Goal: Navigation & Orientation: Find specific page/section

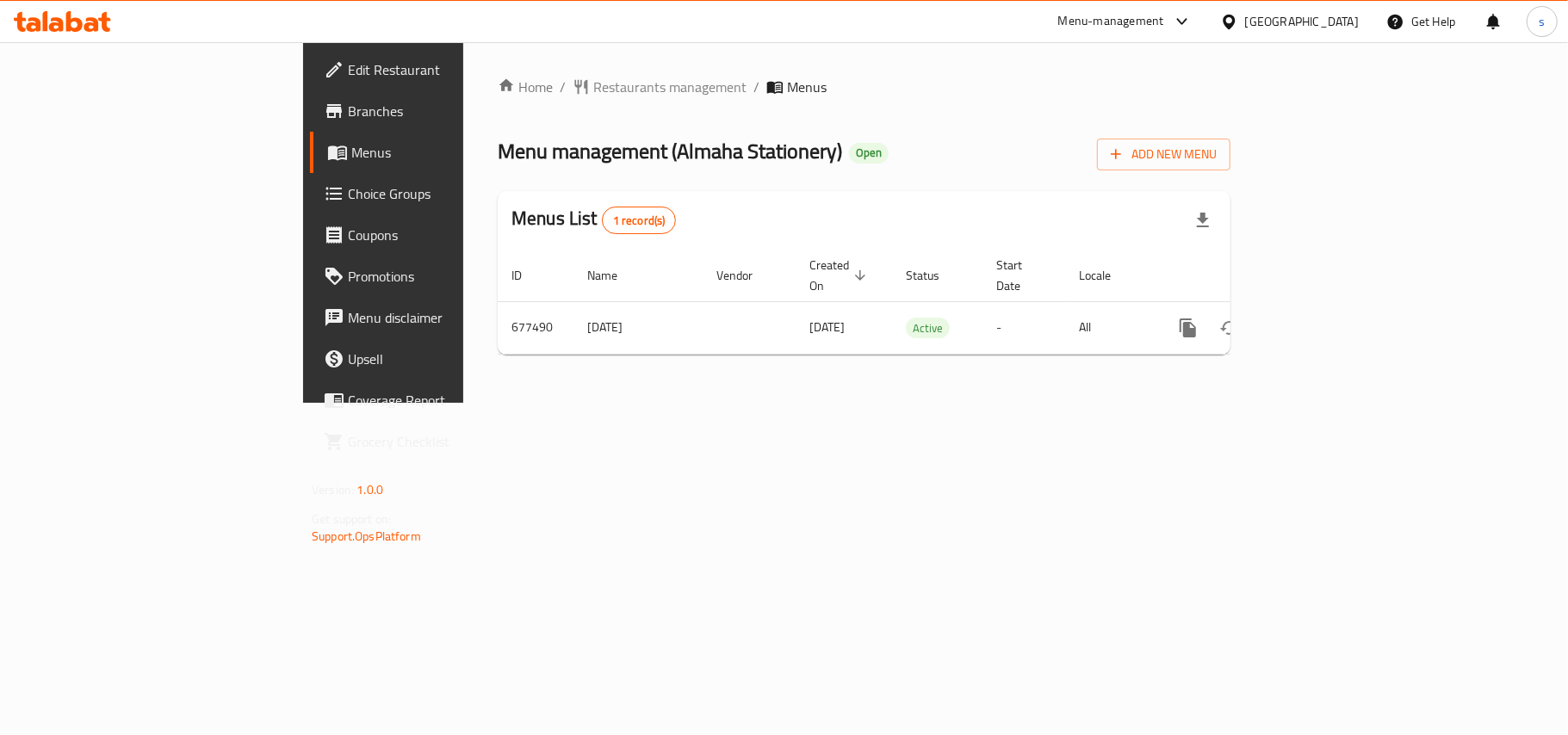
click at [1338, 22] on div "Kuwait" at bounding box center [1301, 20] width 114 height 18
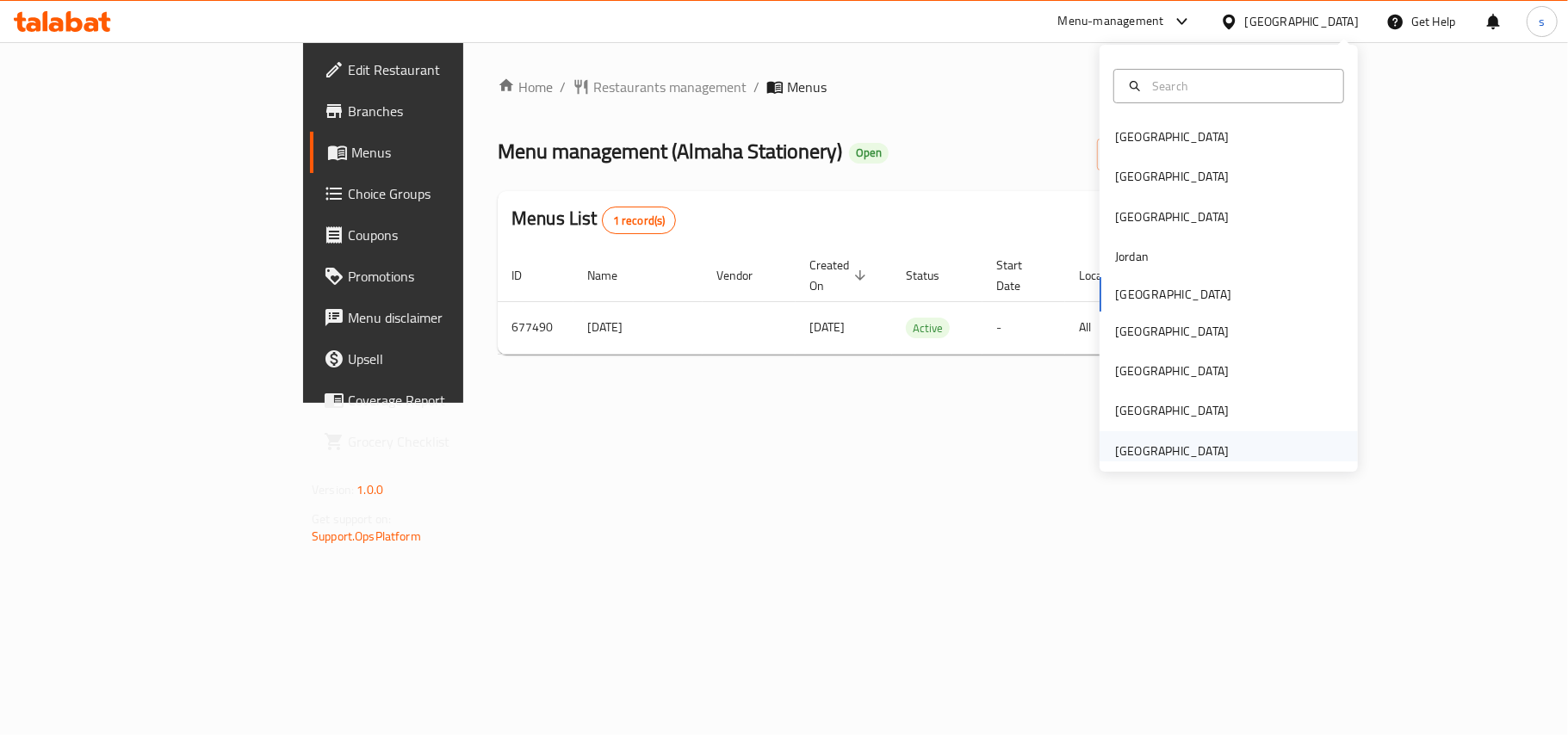
click at [1185, 453] on div "[GEOGRAPHIC_DATA]" at bounding box center [1171, 450] width 114 height 18
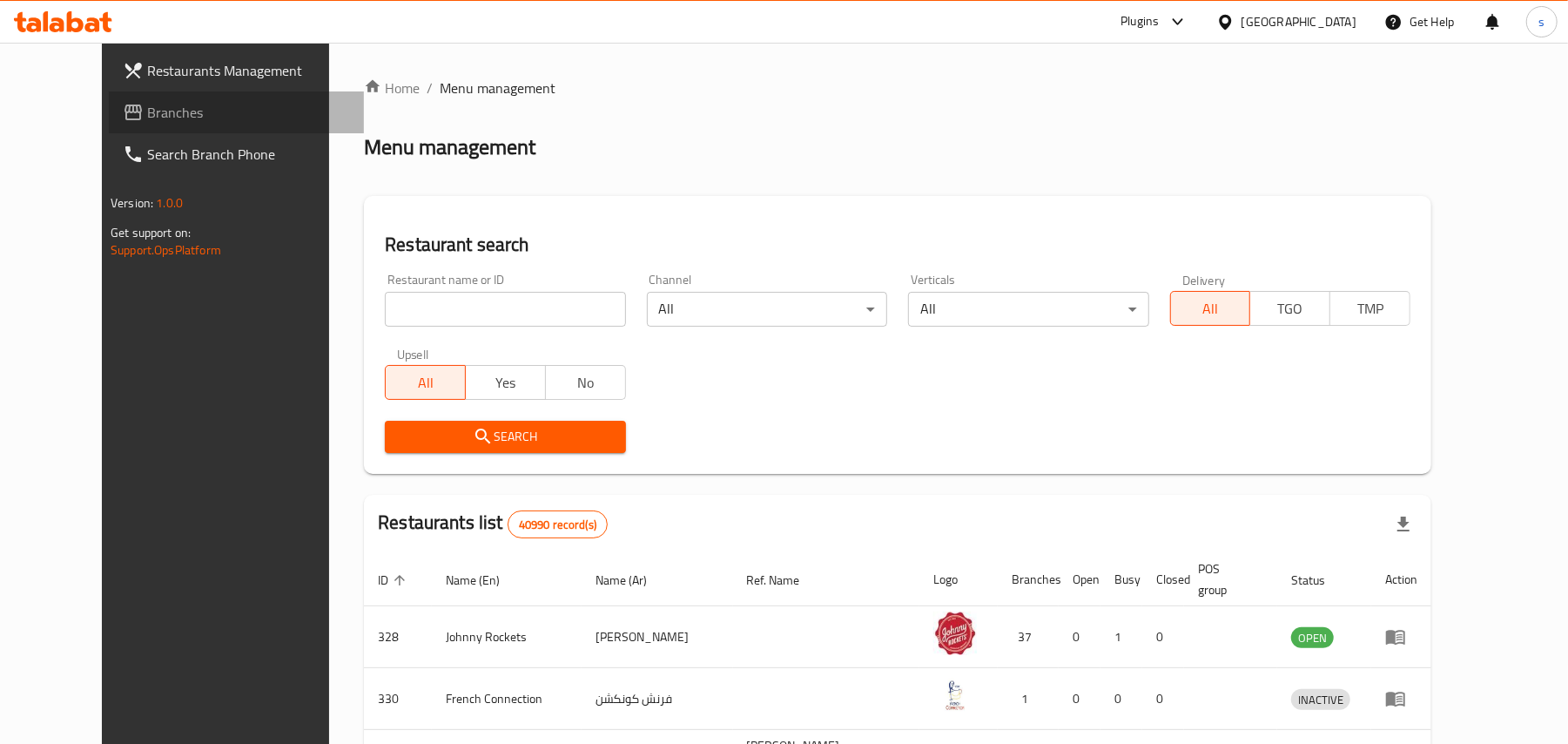
click at [148, 110] on span "Branches" at bounding box center [249, 112] width 203 height 21
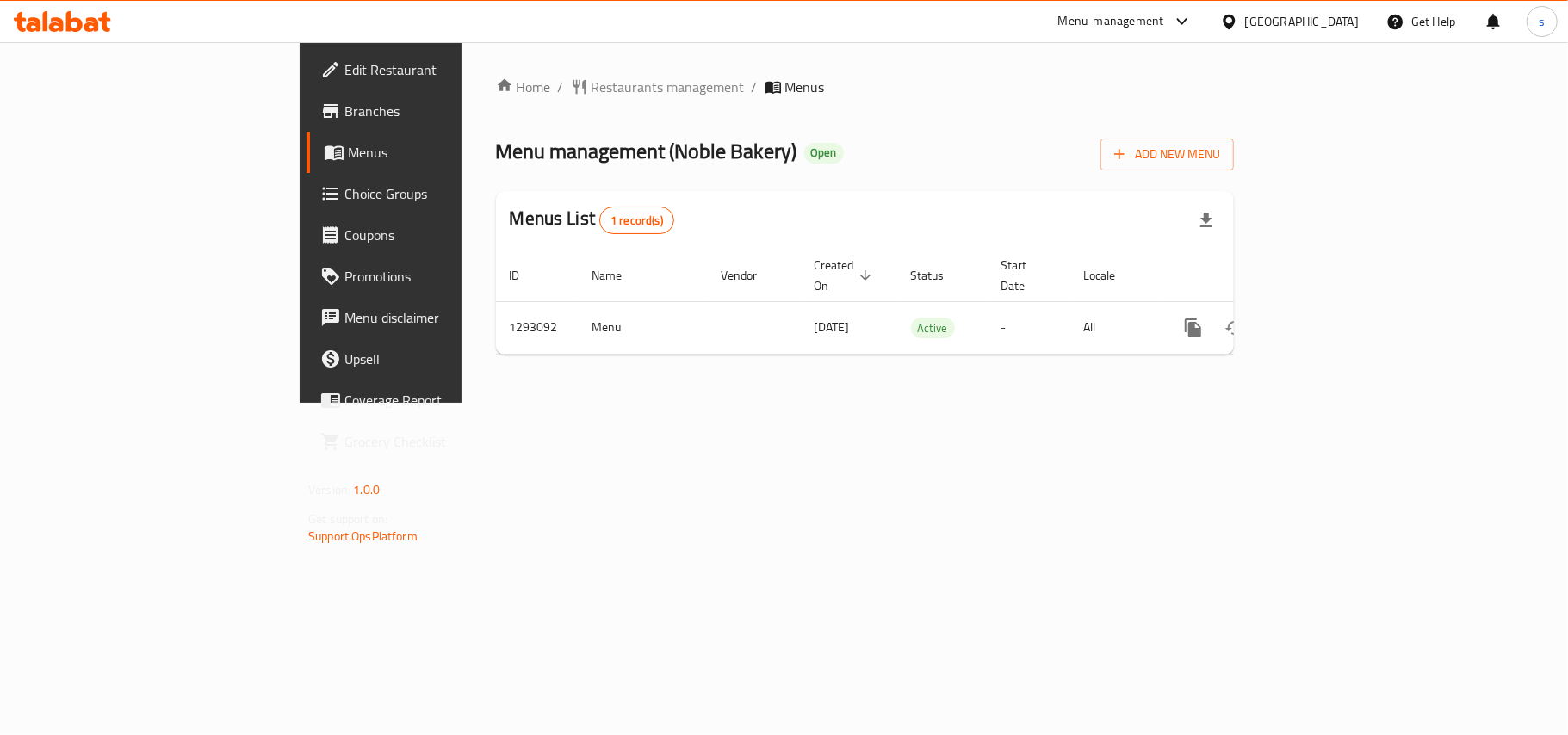
drag, startPoint x: 1279, startPoint y: 18, endPoint x: 1269, endPoint y: 38, distance: 22.4
click at [1279, 18] on div "[GEOGRAPHIC_DATA]" at bounding box center [1301, 20] width 114 height 18
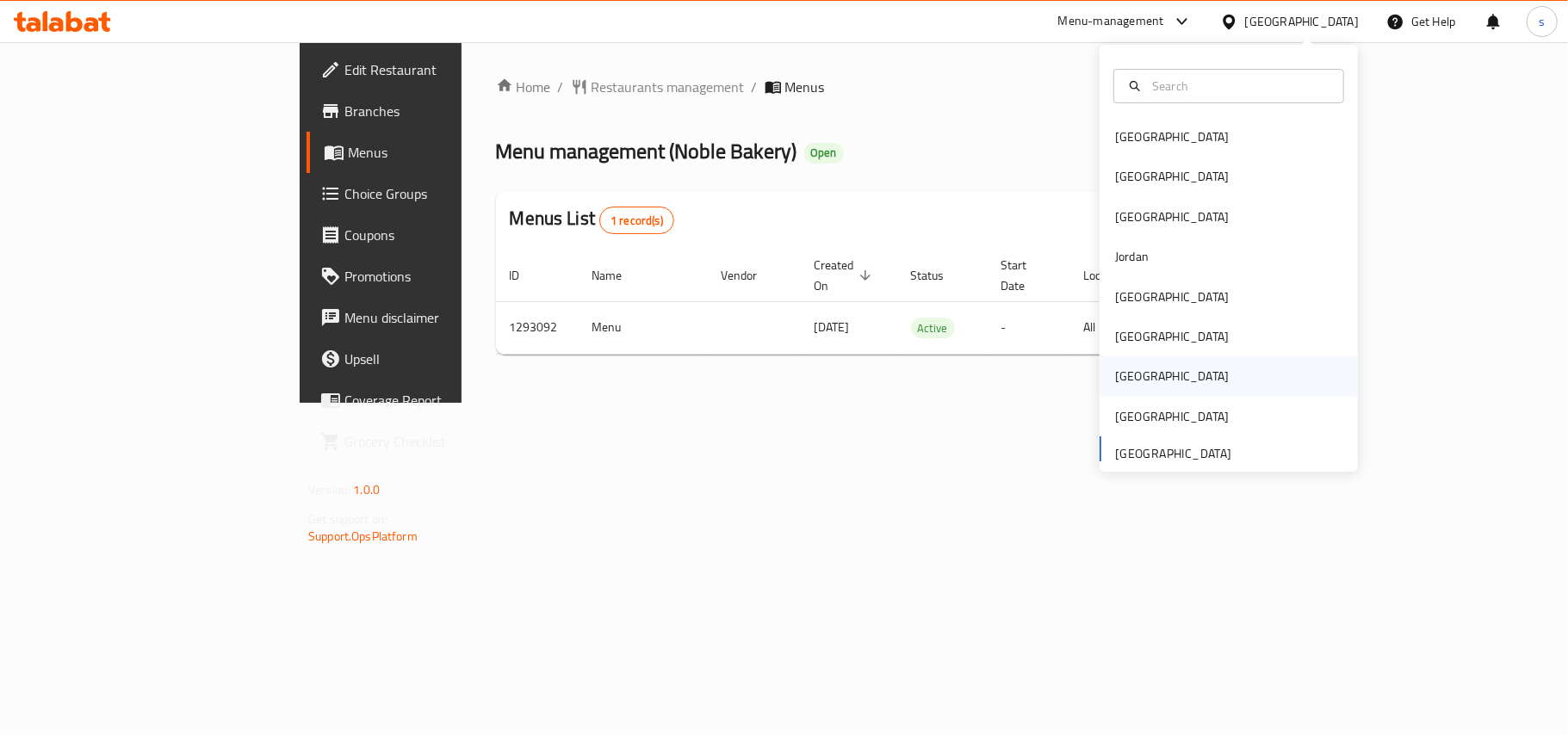
click at [1120, 375] on div "[GEOGRAPHIC_DATA]" at bounding box center [1171, 375] width 114 height 18
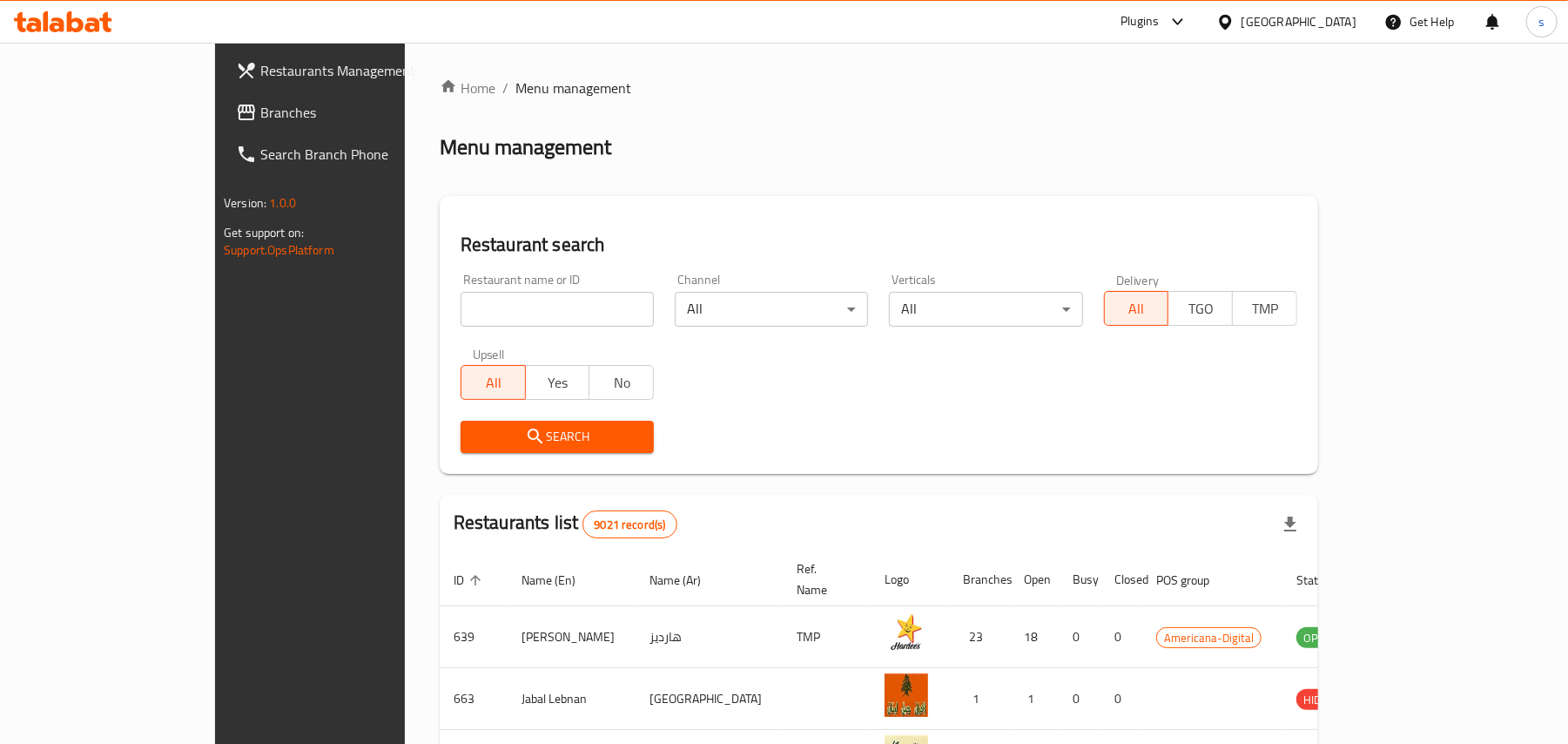
click at [261, 116] on span "Branches" at bounding box center [362, 112] width 203 height 21
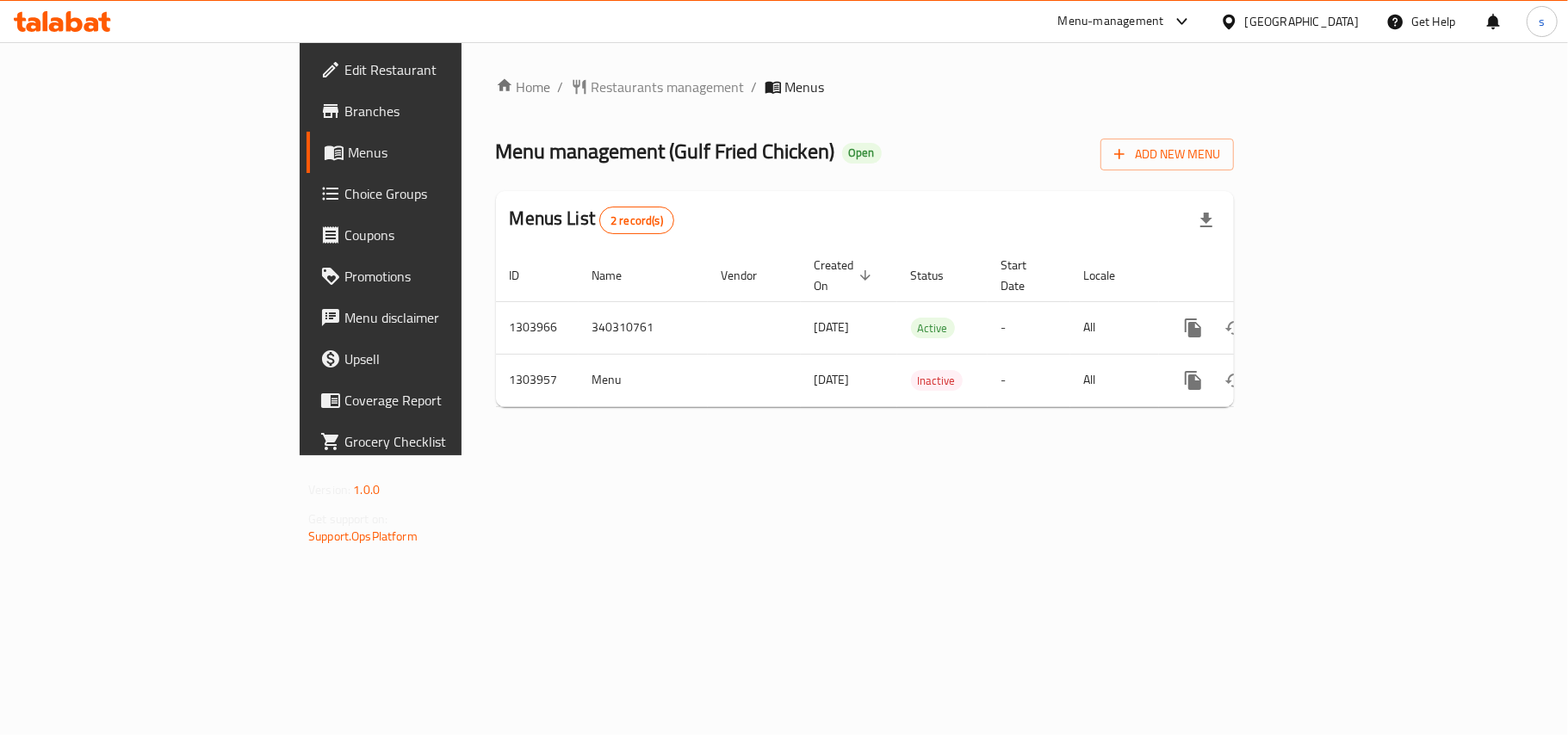
click at [1338, 18] on div "[GEOGRAPHIC_DATA]" at bounding box center [1301, 20] width 114 height 18
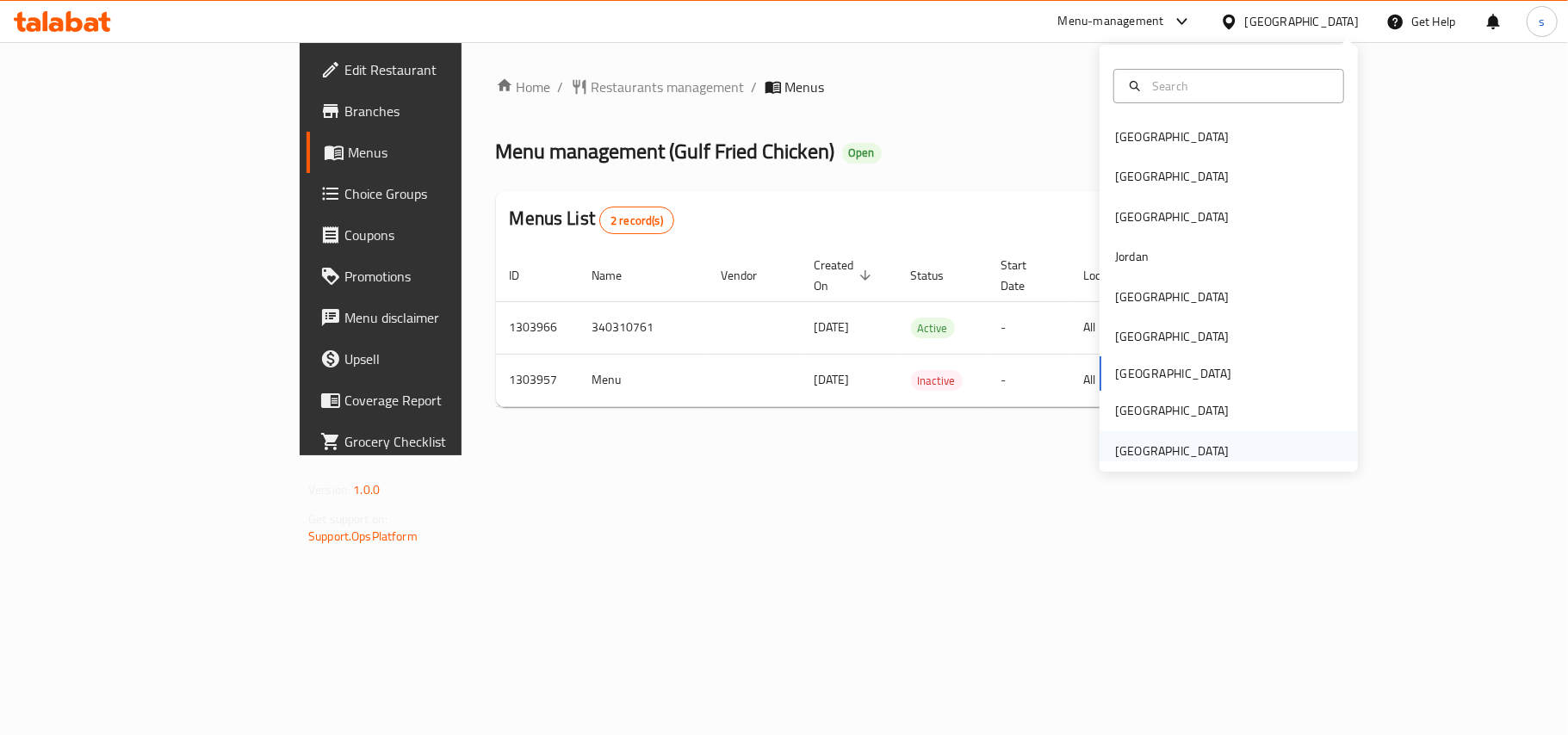
click at [1182, 448] on div "[GEOGRAPHIC_DATA]" at bounding box center [1171, 450] width 114 height 18
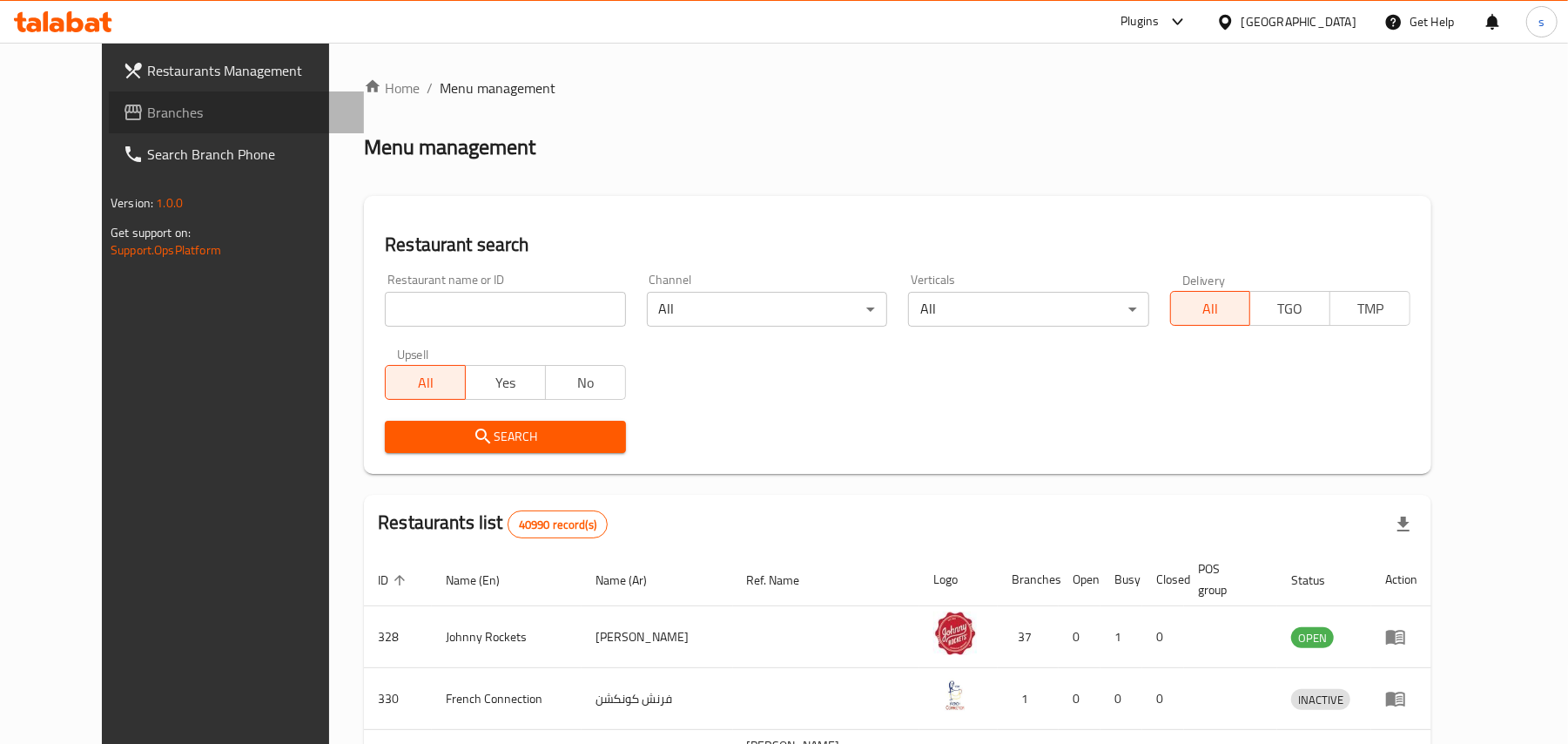
click at [148, 115] on span "Branches" at bounding box center [249, 112] width 203 height 21
